Goal: Find specific page/section

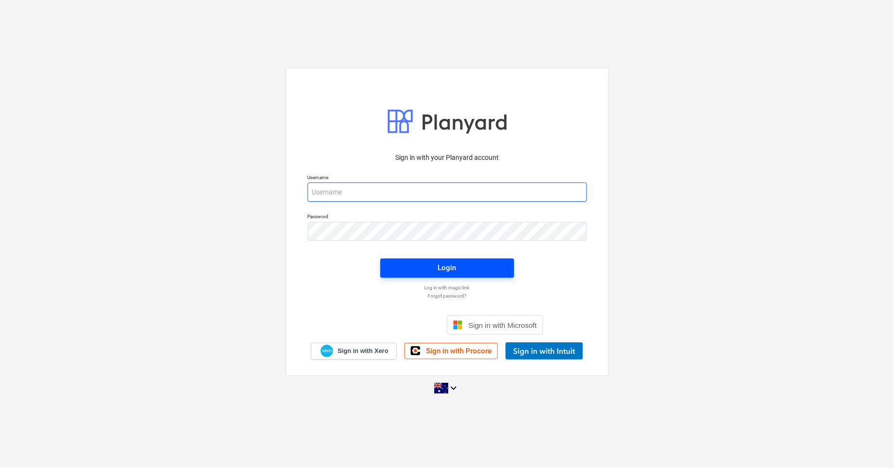
type input "[PERSON_NAME][EMAIL_ADDRESS][DOMAIN_NAME]"
click at [426, 268] on span "Login" at bounding box center [447, 267] width 111 height 13
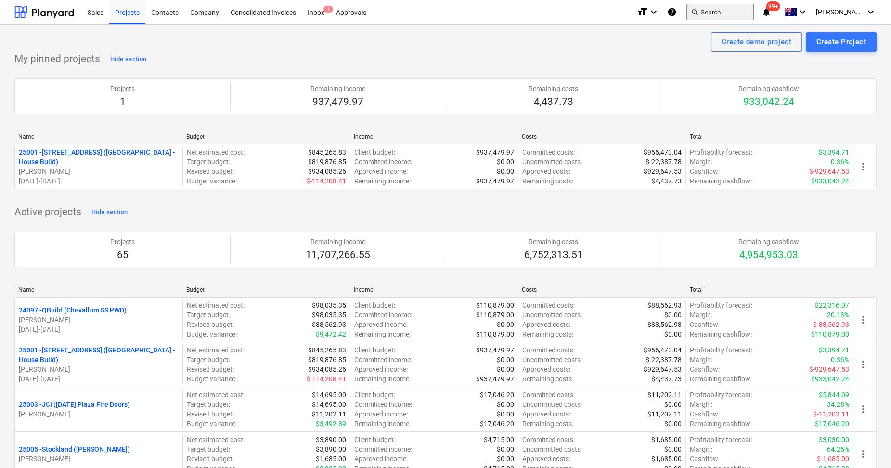
click at [746, 14] on button "search Search" at bounding box center [720, 12] width 67 height 16
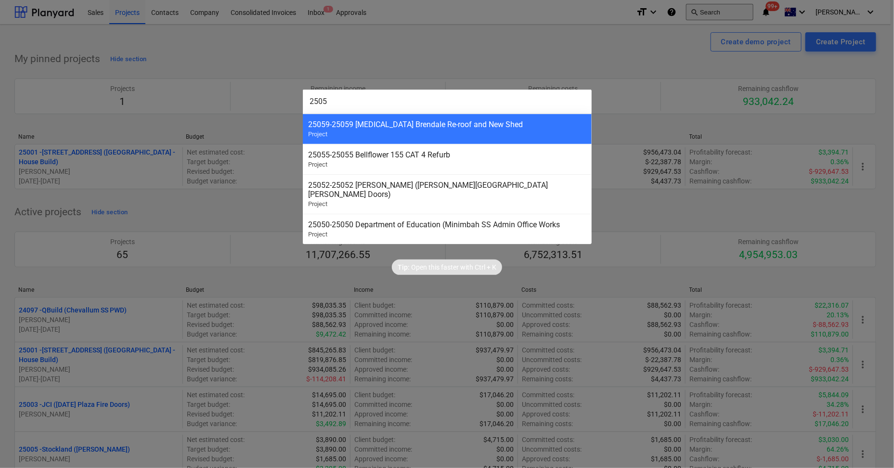
type input "25059"
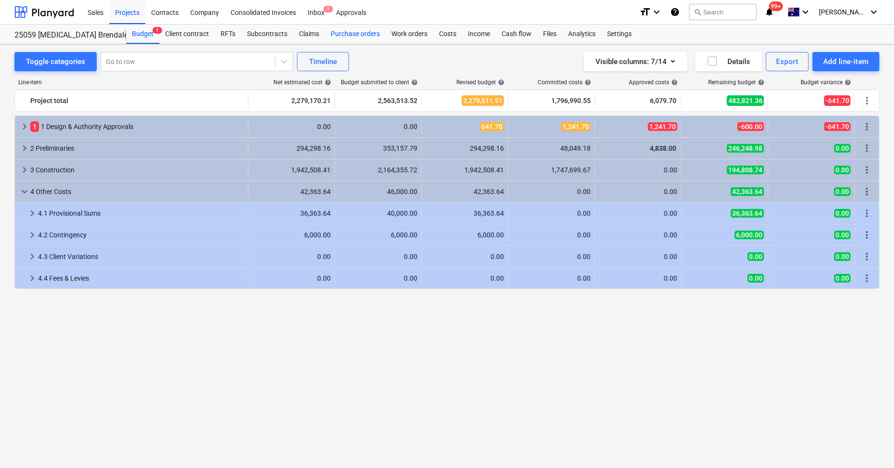
click at [367, 37] on div "Purchase orders" at bounding box center [355, 34] width 61 height 19
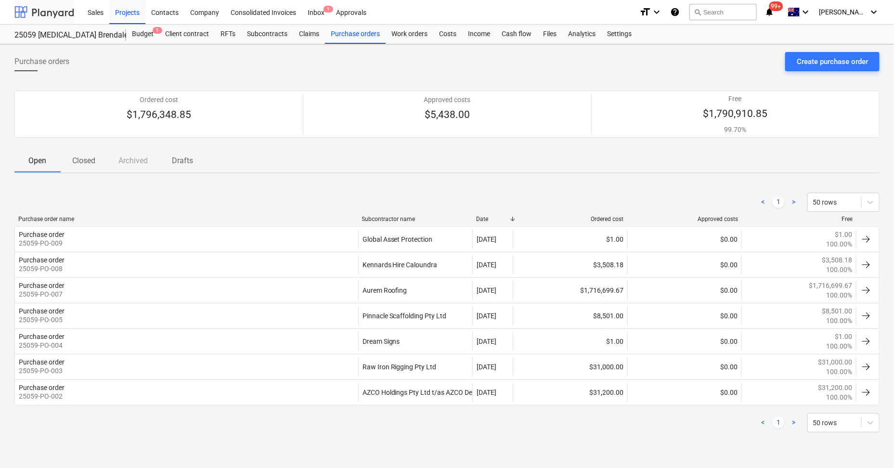
click at [62, 13] on div at bounding box center [44, 12] width 60 height 24
